Goal: Book appointment/travel/reservation

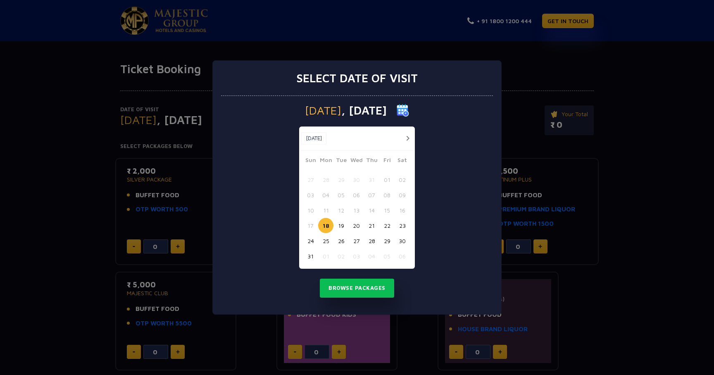
click at [373, 228] on button "21" at bounding box center [371, 225] width 15 height 15
click at [359, 285] on button "Browse Packages" at bounding box center [357, 287] width 74 height 19
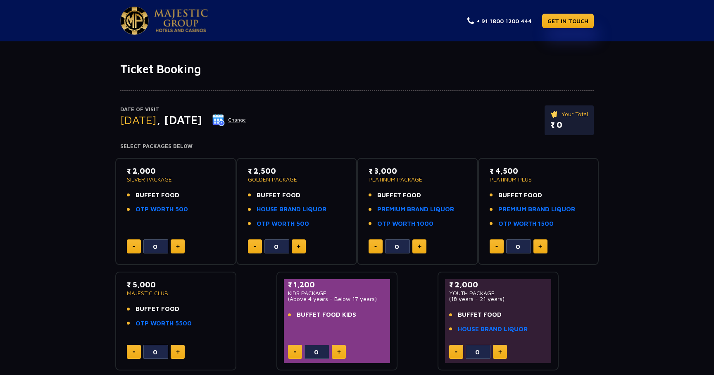
click at [246, 121] on button "Change" at bounding box center [229, 119] width 34 height 13
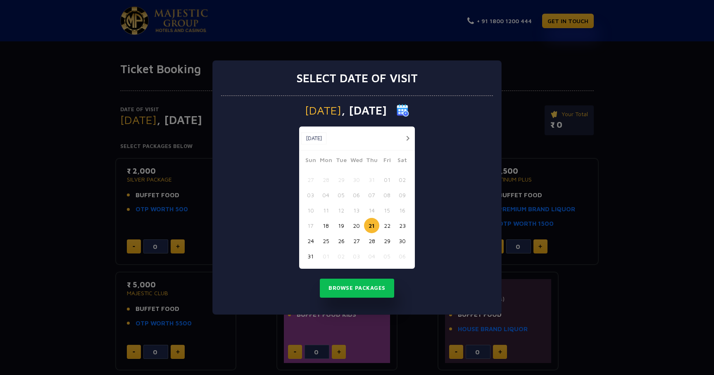
click at [374, 223] on button "21" at bounding box center [371, 225] width 15 height 15
click at [372, 219] on button "21" at bounding box center [371, 225] width 15 height 15
click at [366, 282] on button "Browse Packages" at bounding box center [357, 287] width 74 height 19
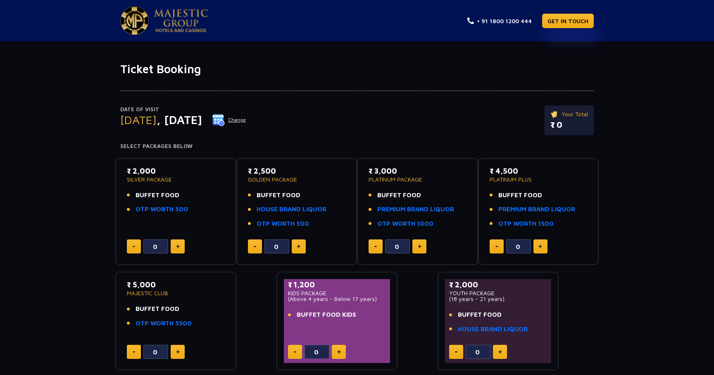
click at [246, 116] on button "Change" at bounding box center [229, 119] width 34 height 13
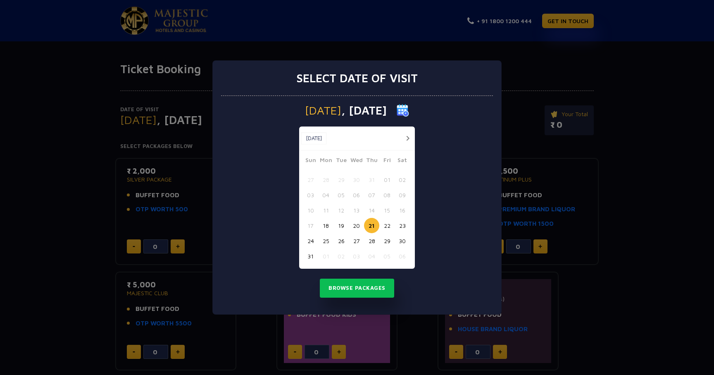
click at [336, 26] on div "Select date of visit [DATE] [DATE] [DATE] Sun Mon Tue Wed Thu Fri Sat 27 28 29 …" at bounding box center [357, 187] width 714 height 375
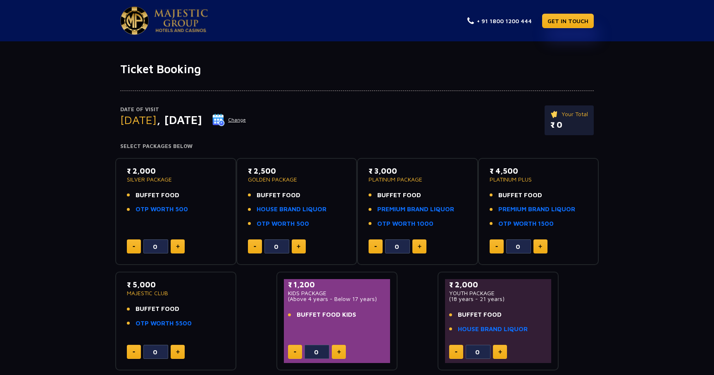
click at [246, 119] on button "Change" at bounding box center [229, 119] width 34 height 13
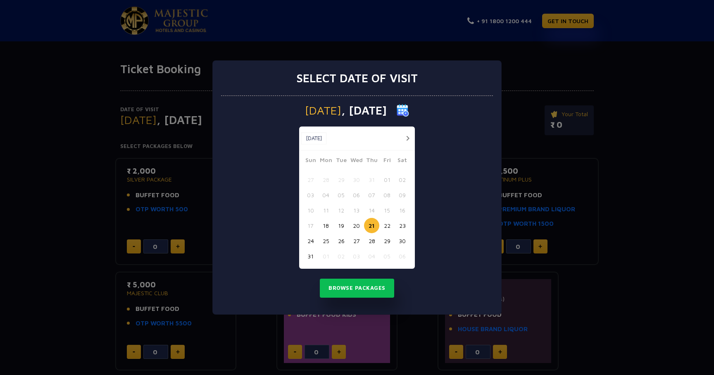
click at [384, 225] on button "22" at bounding box center [386, 225] width 15 height 15
click at [369, 283] on button "Browse Packages" at bounding box center [357, 287] width 74 height 19
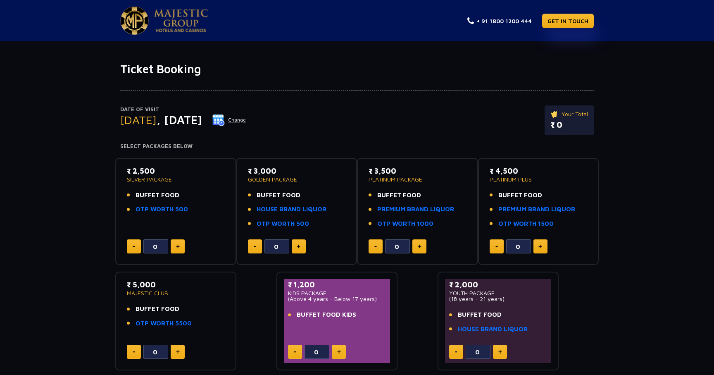
click at [246, 122] on button "Change" at bounding box center [229, 119] width 34 height 13
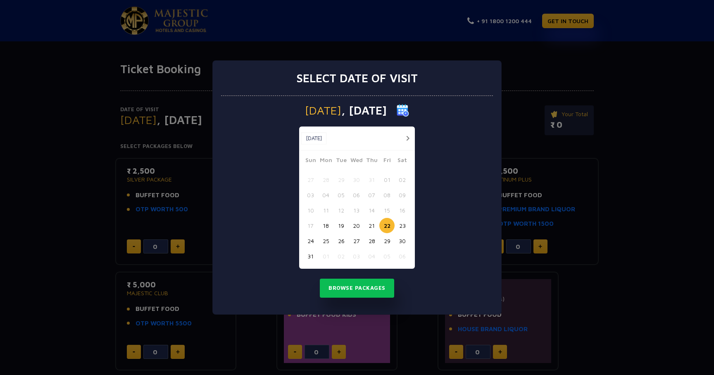
click at [371, 227] on button "21" at bounding box center [371, 225] width 15 height 15
click at [366, 282] on button "Browse Packages" at bounding box center [357, 287] width 74 height 19
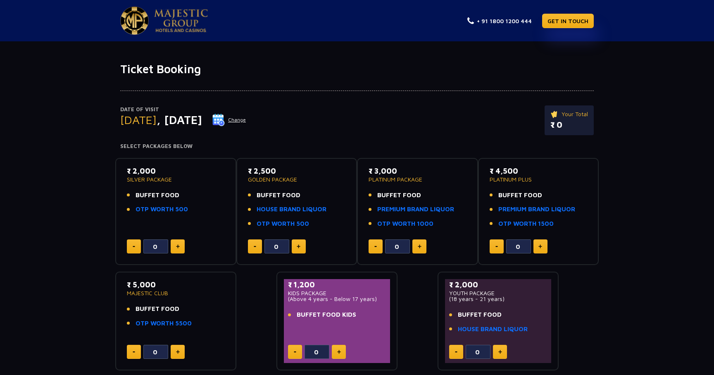
click at [184, 247] on button at bounding box center [178, 246] width 14 height 14
click at [139, 242] on button at bounding box center [134, 246] width 14 height 14
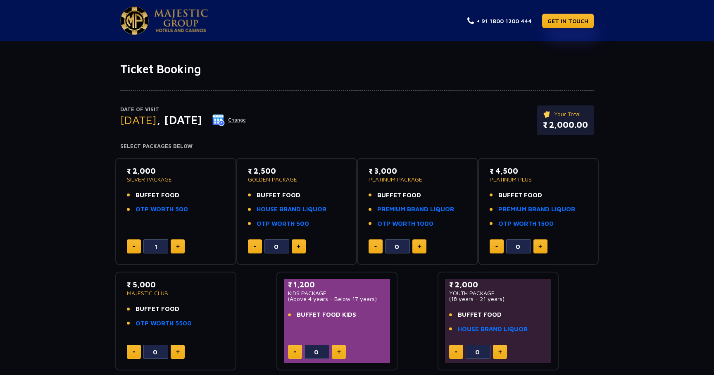
click at [139, 242] on button at bounding box center [134, 246] width 14 height 14
type input "0"
click at [139, 242] on button at bounding box center [134, 246] width 14 height 14
